Goal: Book appointment/travel/reservation

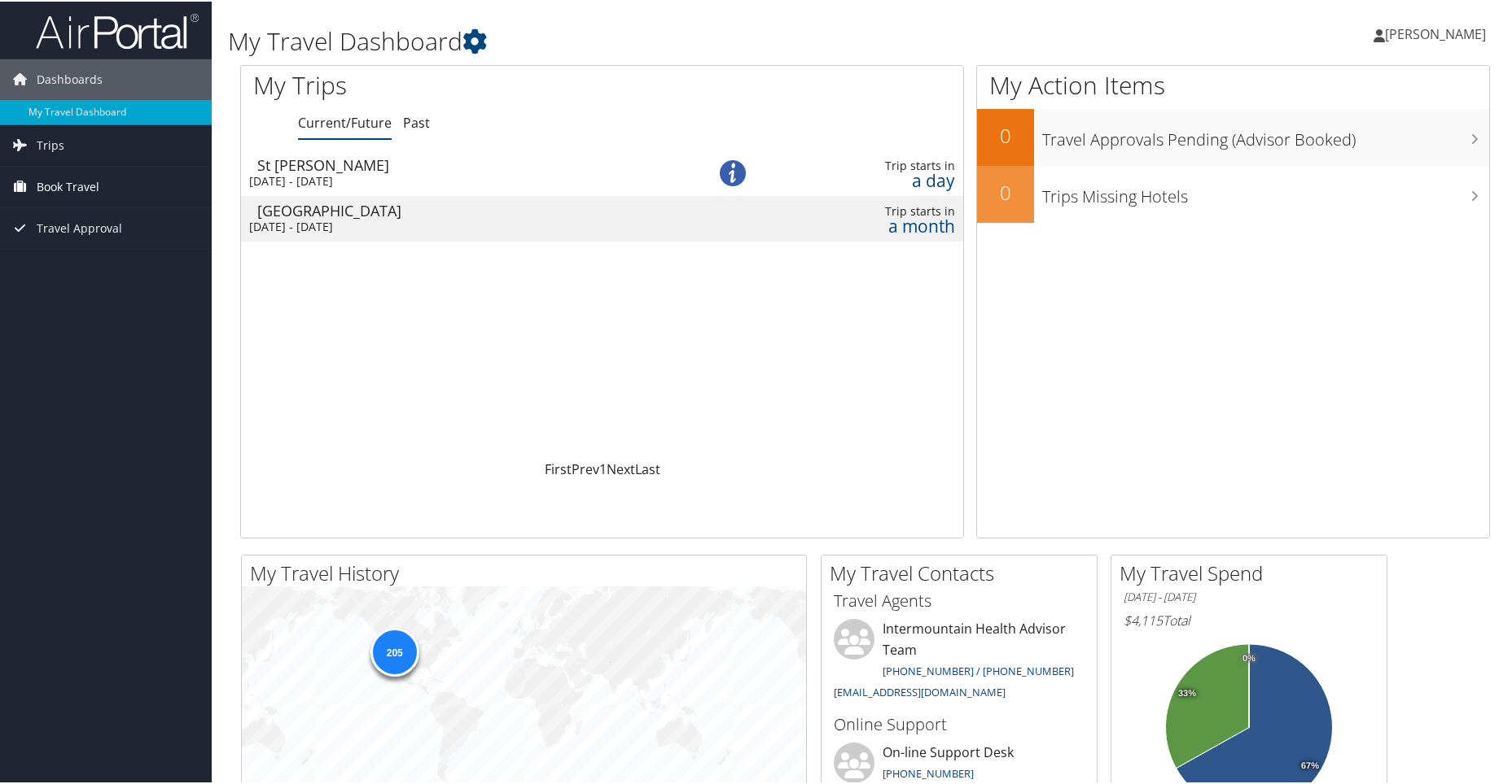
click at [62, 177] on span "Book Travel" at bounding box center [68, 185] width 63 height 40
click at [83, 263] on link "Book/Manage Online Trips" at bounding box center [106, 267] width 211 height 25
